Goal: Ask a question

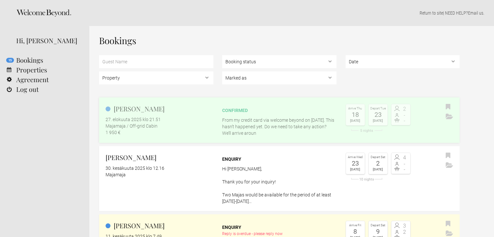
click at [236, 123] on p "From my credit card via welcome beyond on [DATE]. This hasn’t happened yet. Do …" at bounding box center [279, 126] width 114 height 19
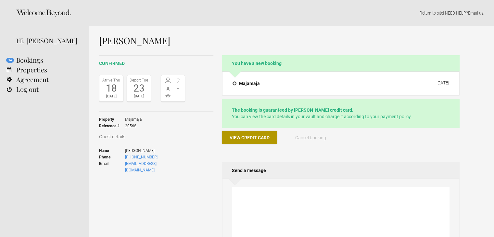
click at [247, 139] on span "View credit card" at bounding box center [250, 137] width 40 height 5
click at [243, 82] on h4 "Majamaja" at bounding box center [246, 83] width 27 height 6
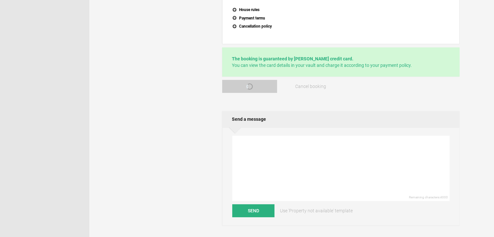
scroll to position [182, 0]
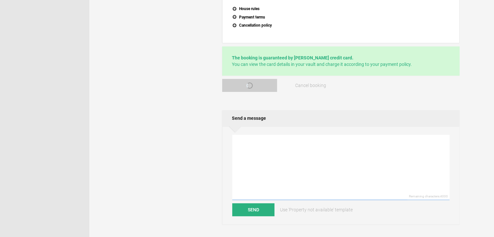
click at [275, 135] on textarea at bounding box center [340, 167] width 217 height 65
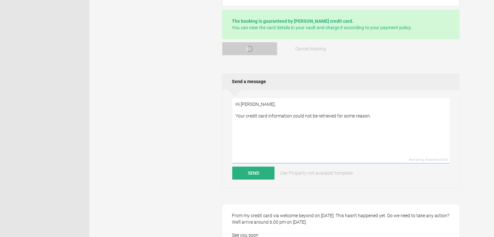
scroll to position [217, 0]
click at [291, 113] on textarea "Hi Filip, Your credit card information could not be retrieved for some reason." at bounding box center [340, 131] width 217 height 65
click at [417, 115] on textarea "Hi Filip, Your credit card information for the final payment could not be retri…" at bounding box center [340, 131] width 217 height 65
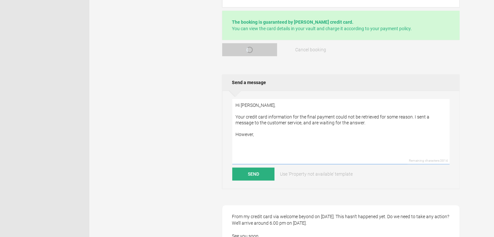
click at [374, 124] on textarea "Hi Filip, Your credit card information for the final payment could not be retri…" at bounding box center [340, 131] width 217 height 65
click at [307, 132] on textarea "Hi Filip, Your credit card information for the final payment could not be retri…" at bounding box center [340, 131] width 217 height 65
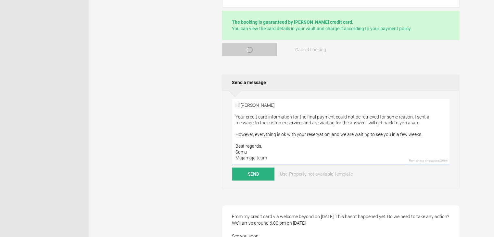
drag, startPoint x: 320, startPoint y: 121, endPoint x: 311, endPoint y: 121, distance: 9.1
click at [311, 121] on textarea "Hi Filip, Your credit card information for the final payment could not be retri…" at bounding box center [340, 131] width 217 height 65
type textarea "Hi Filip, Your credit card information for the final payment could not be retri…"
click at [256, 173] on button "Send" at bounding box center [253, 174] width 42 height 13
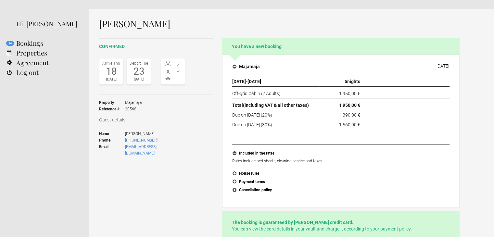
scroll to position [0, 0]
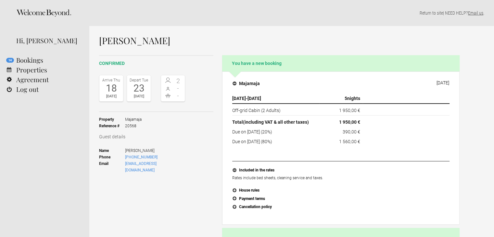
click at [472, 13] on link "Email us" at bounding box center [475, 12] width 15 height 5
